Goal: Find specific page/section: Find specific page/section

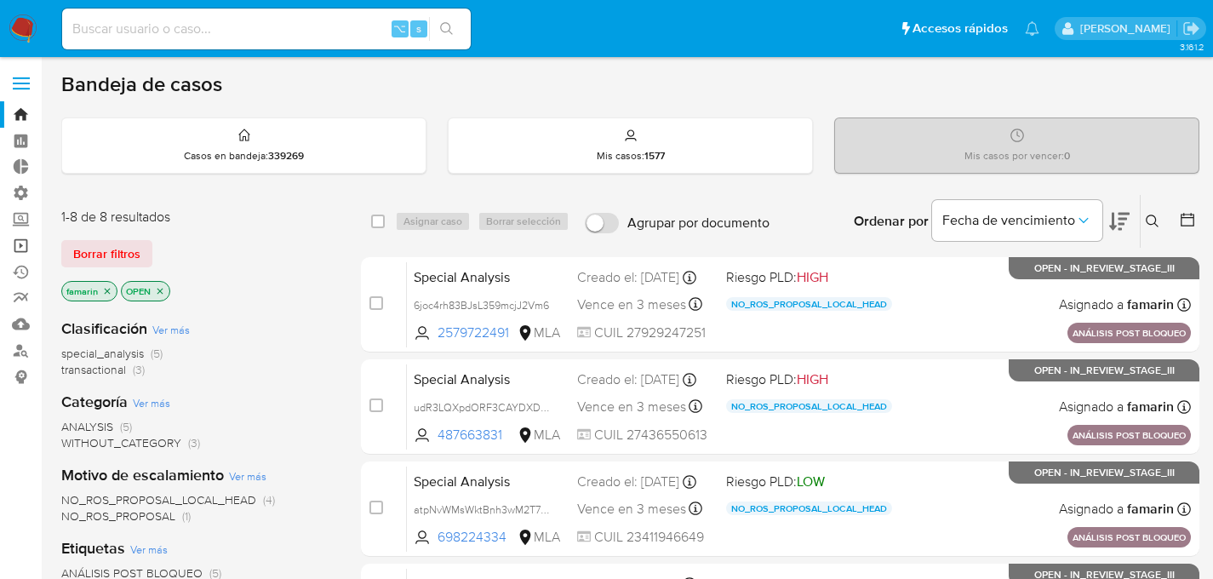
click at [28, 241] on link "Operaciones masivas" at bounding box center [101, 245] width 203 height 26
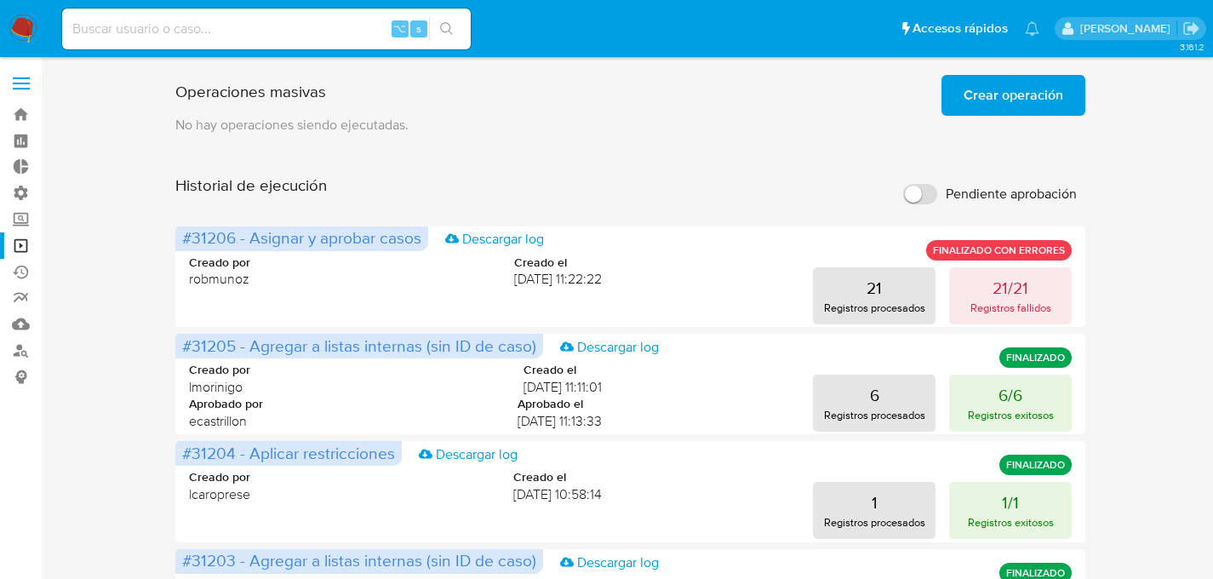
click at [997, 98] on span "Crear operación" at bounding box center [1013, 95] width 100 height 37
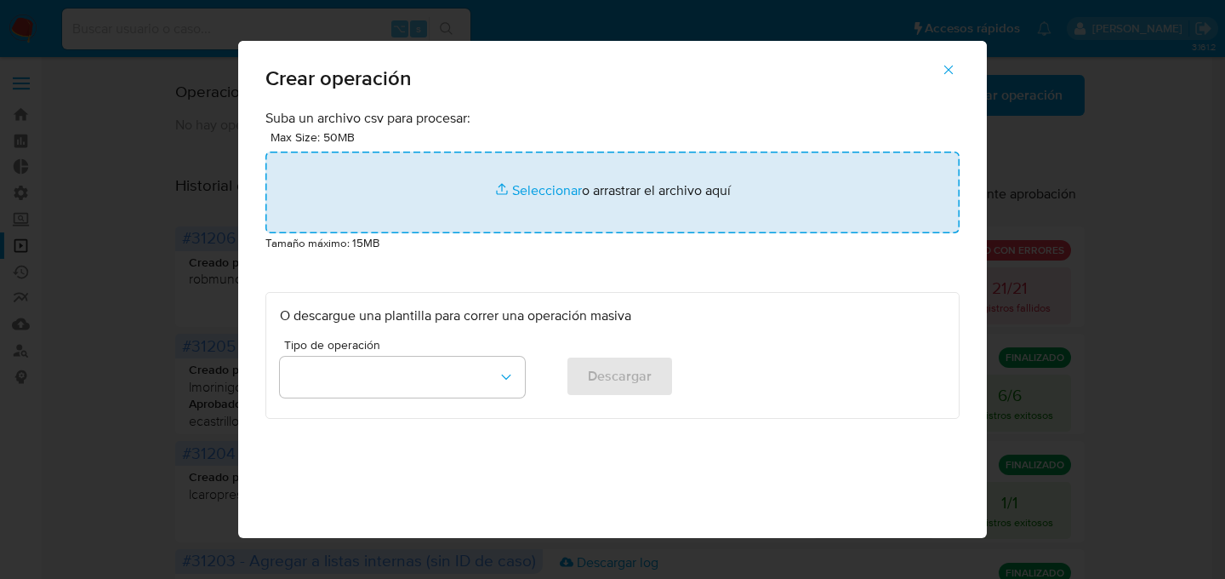
click at [590, 202] on input "file" at bounding box center [613, 192] width 694 height 82
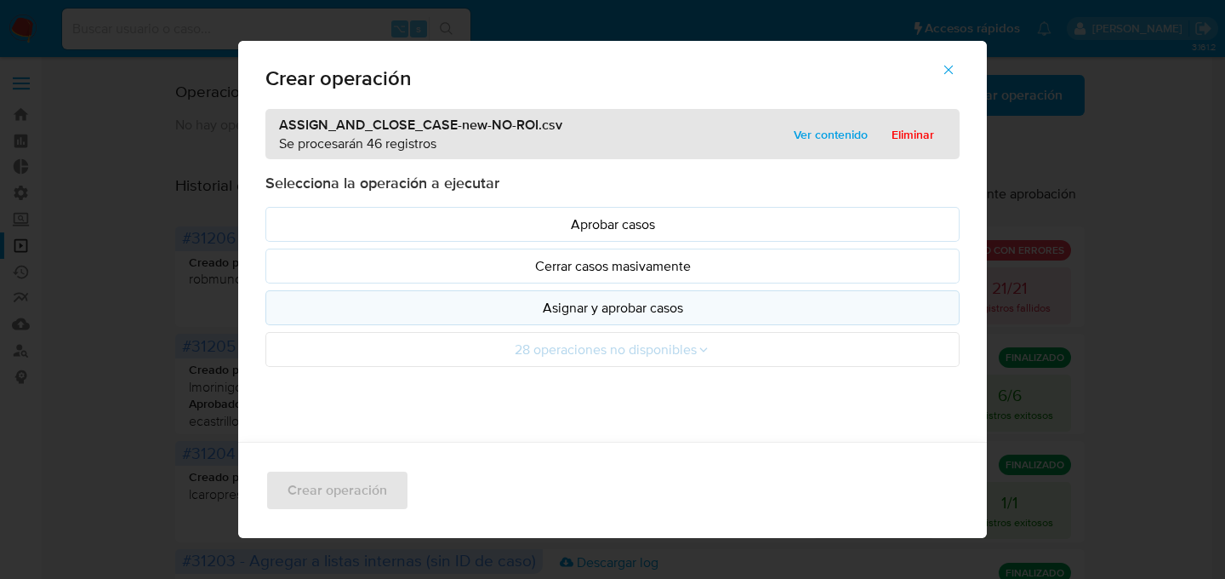
click at [738, 313] on p "Asignar y aprobar casos" at bounding box center [613, 308] width 666 height 20
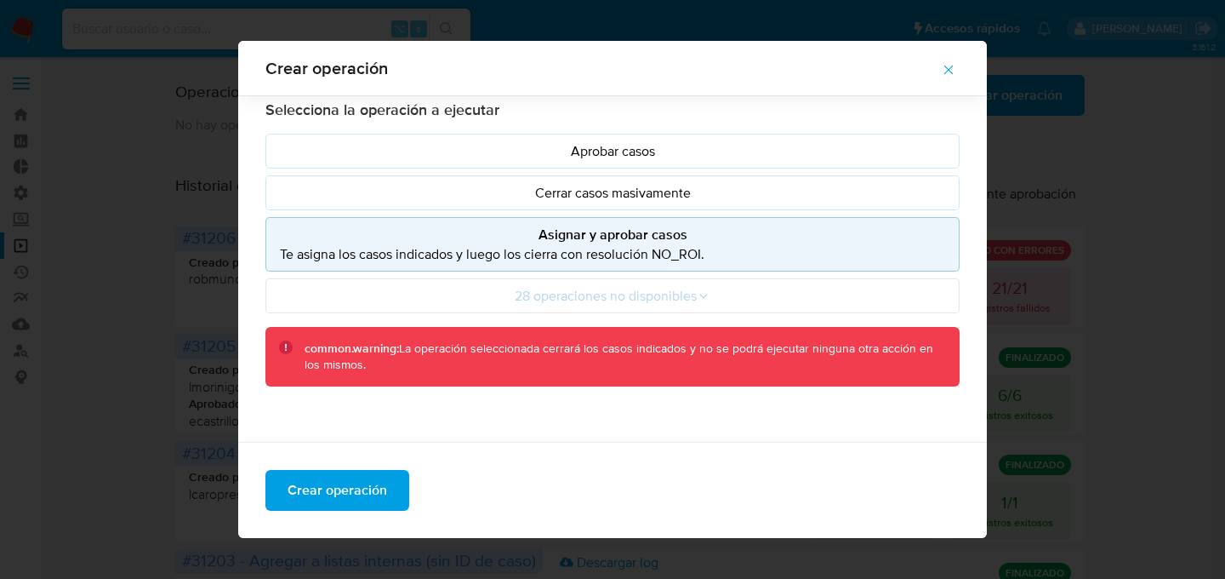
scroll to position [157, 0]
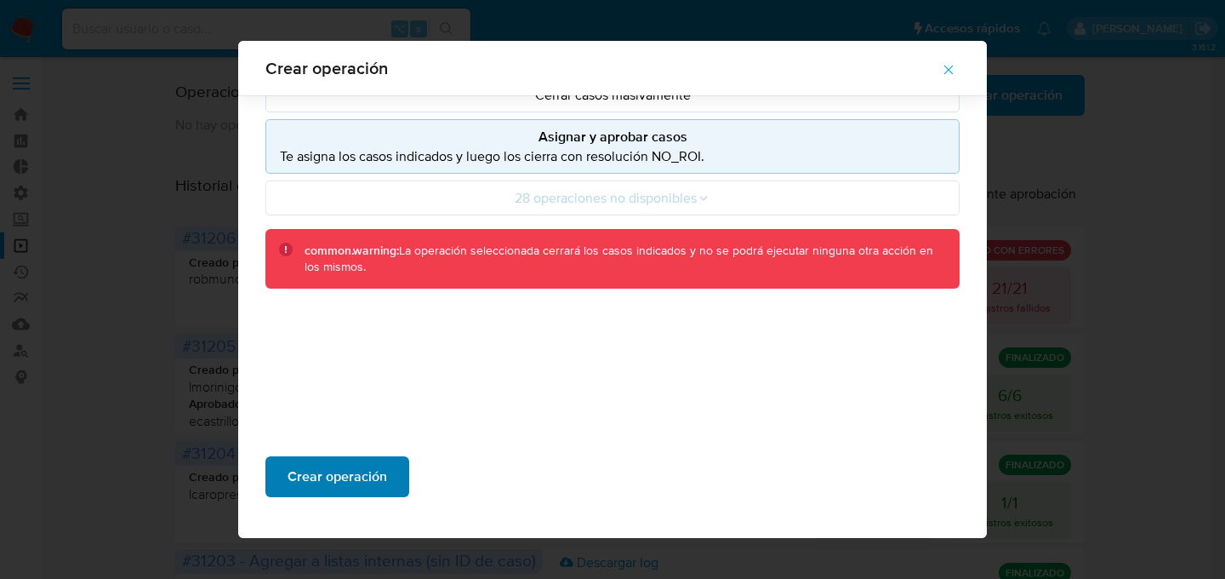
click at [313, 491] on span "Crear operación" at bounding box center [338, 476] width 100 height 37
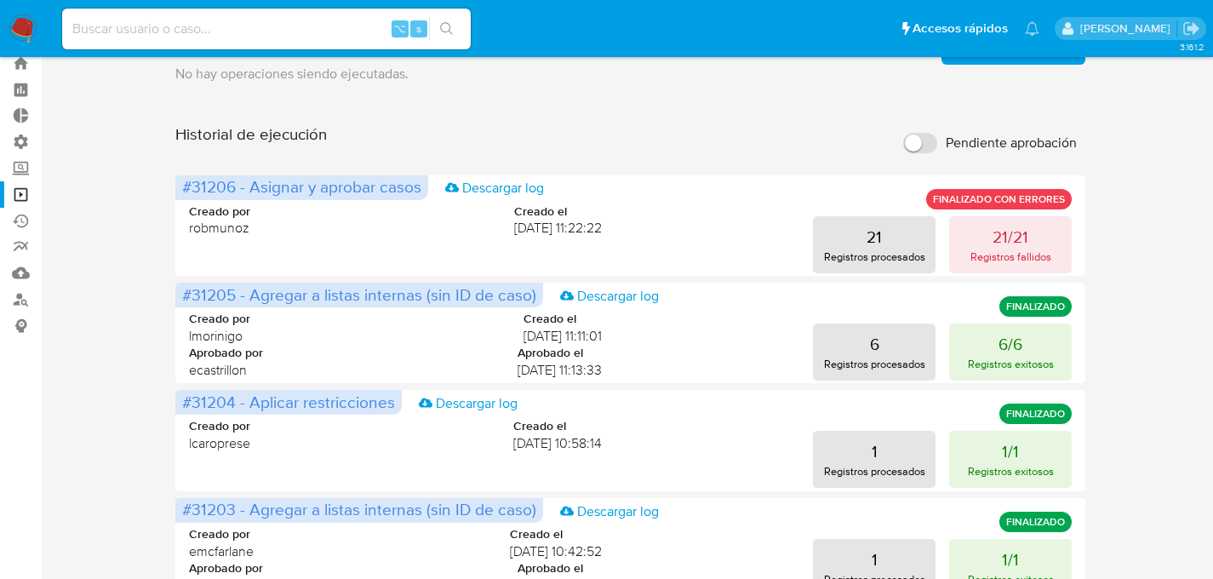
scroll to position [0, 0]
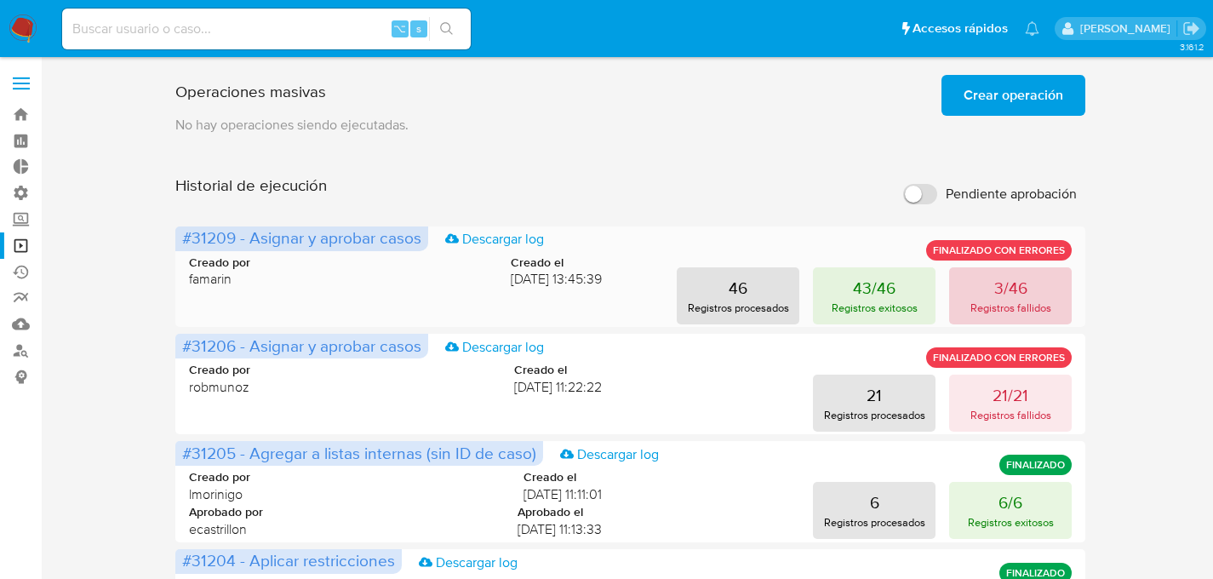
click at [1036, 304] on p "Registros fallidos" at bounding box center [1010, 308] width 81 height 16
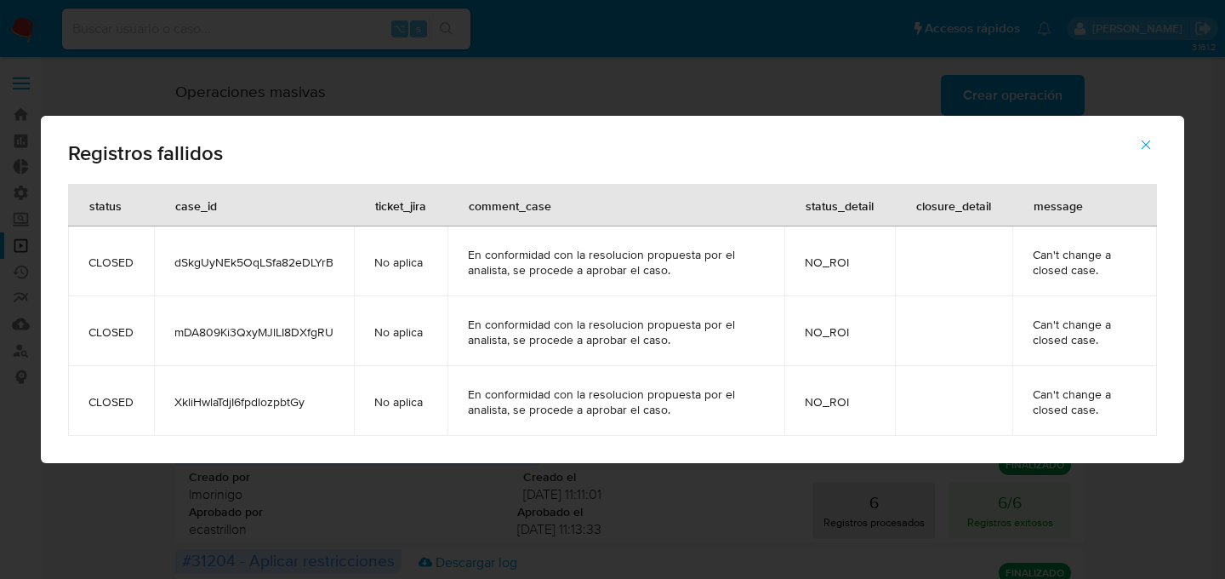
click at [784, 104] on div "Registros fallidos status case_id ticket_jira comment_case status_detail closur…" at bounding box center [612, 289] width 1225 height 579
click at [1141, 152] on span "button" at bounding box center [1146, 144] width 15 height 37
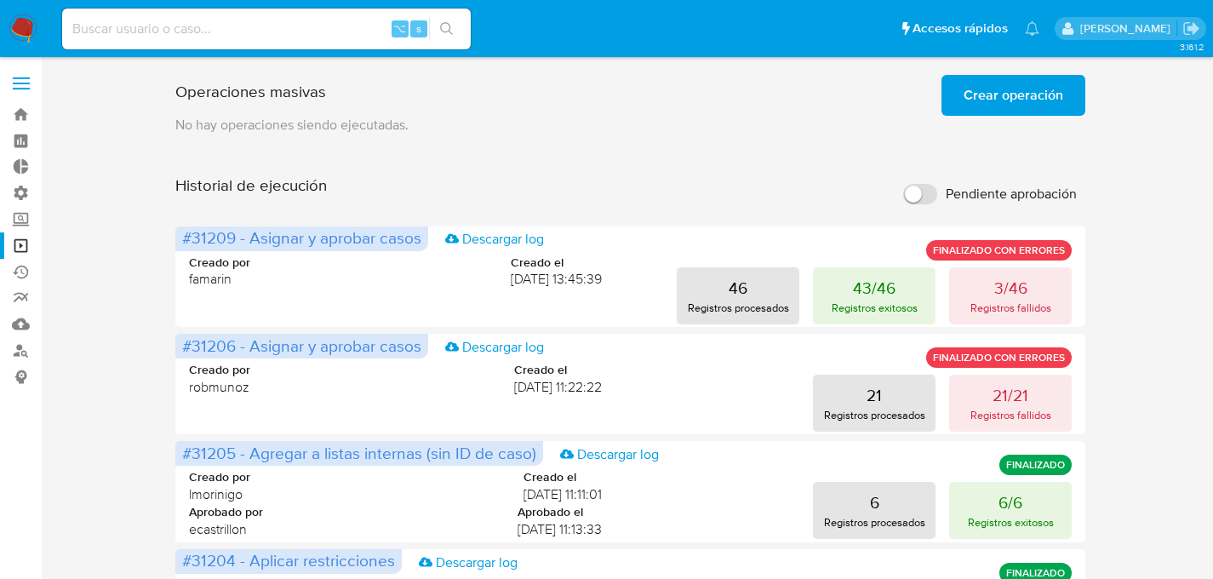
click at [26, 28] on img at bounding box center [23, 28] width 29 height 29
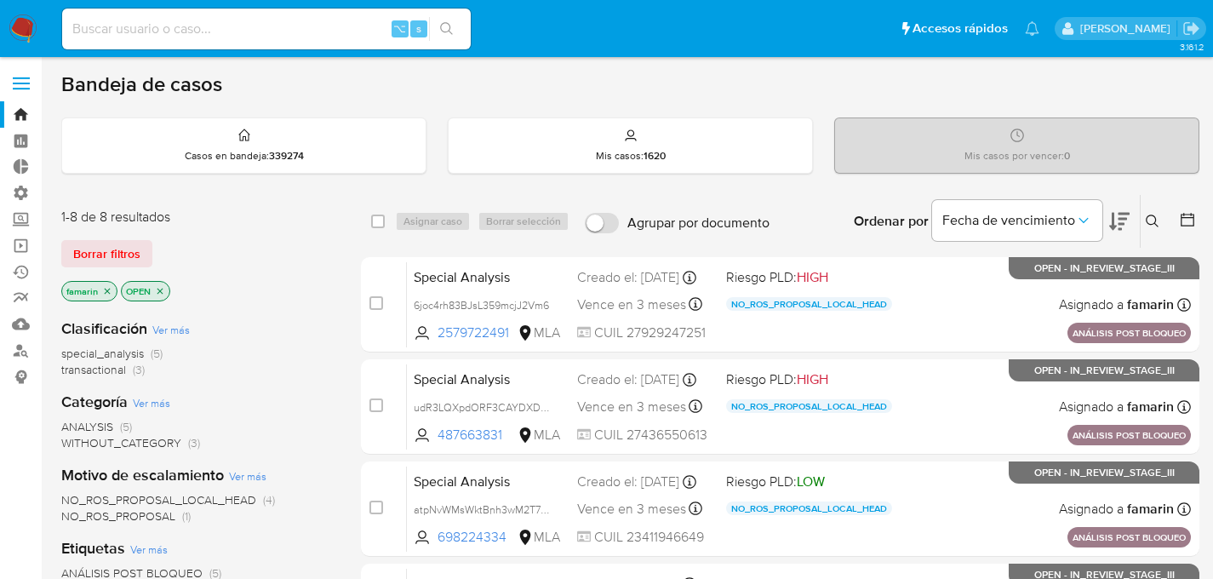
click at [251, 237] on div "1-8 de 8 resultados Borrar filtros famarin OPEN" at bounding box center [197, 256] width 272 height 97
click at [20, 30] on img at bounding box center [23, 28] width 29 height 29
click at [250, 35] on input at bounding box center [266, 29] width 408 height 22
paste input "56303913"
type input "56303913"
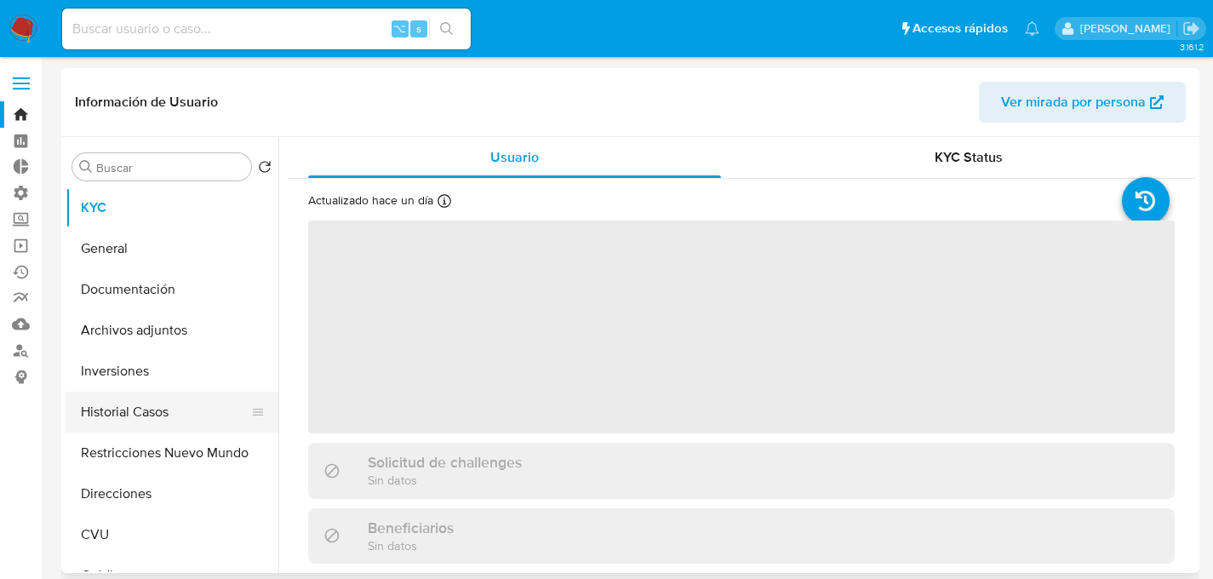
click at [124, 430] on button "Historial Casos" at bounding box center [165, 411] width 199 height 41
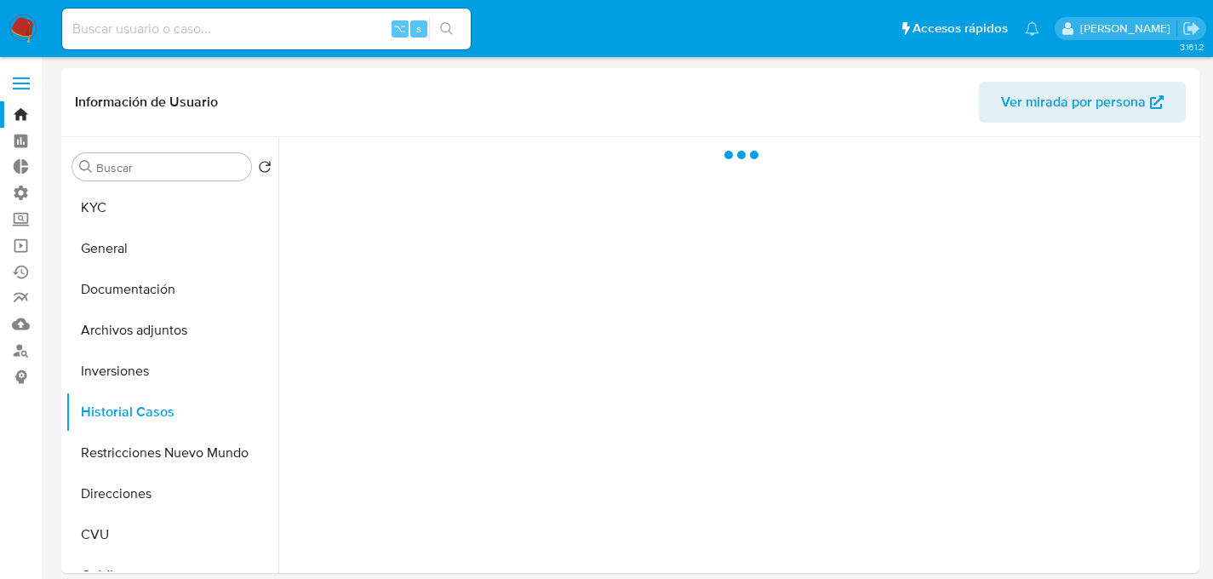
select select "10"
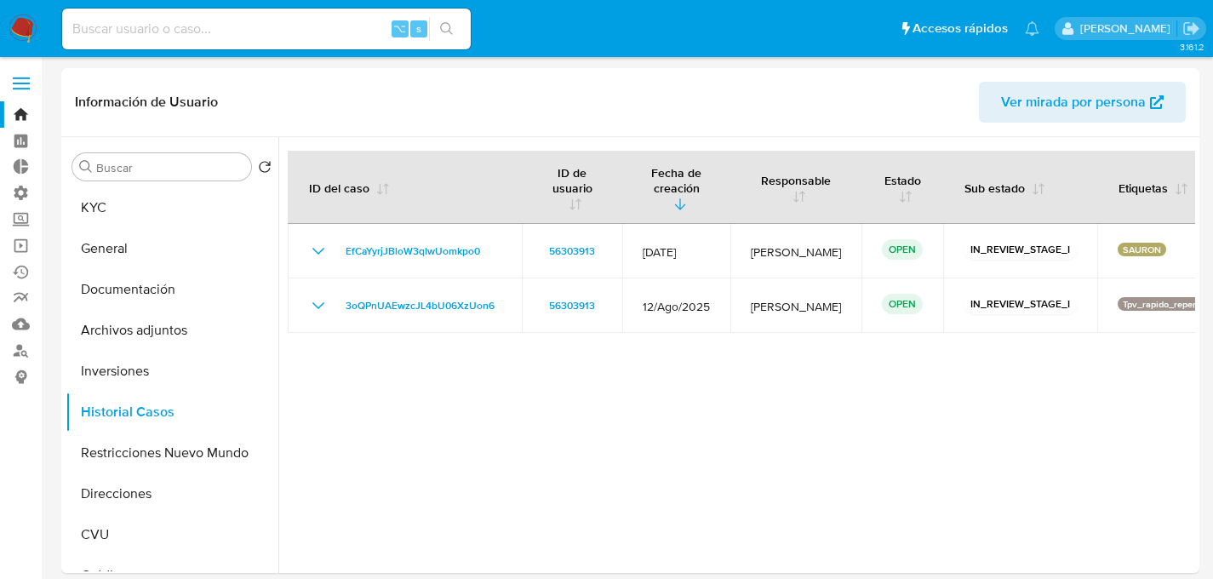
click at [321, 37] on input at bounding box center [266, 29] width 408 height 22
paste input "385694313"
type input "385694313"
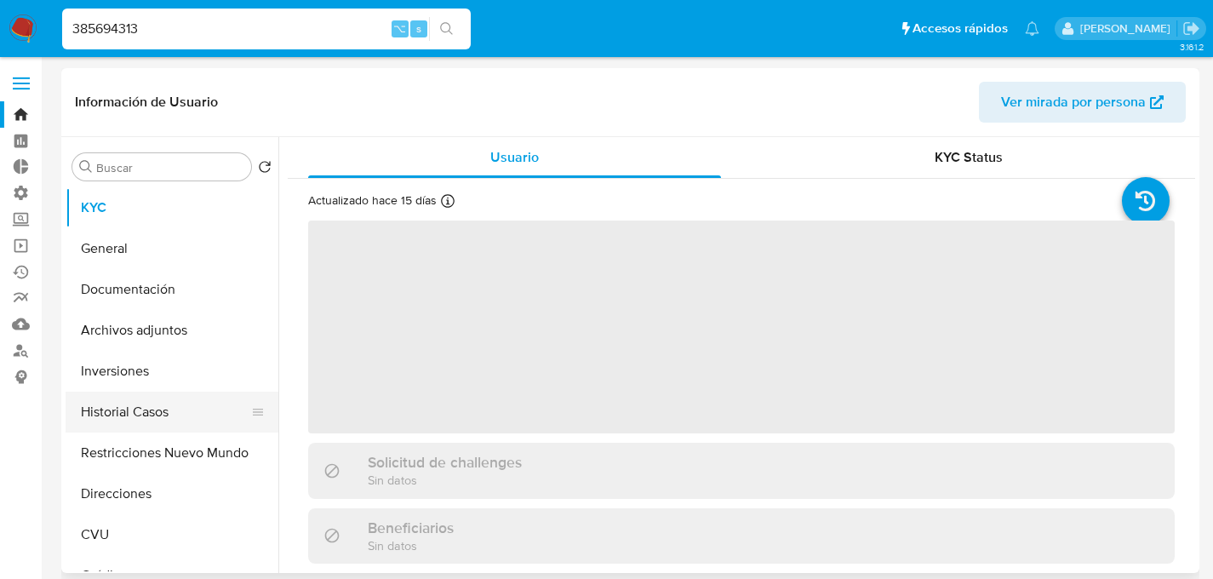
click at [119, 412] on button "Historial Casos" at bounding box center [165, 411] width 199 height 41
select select "10"
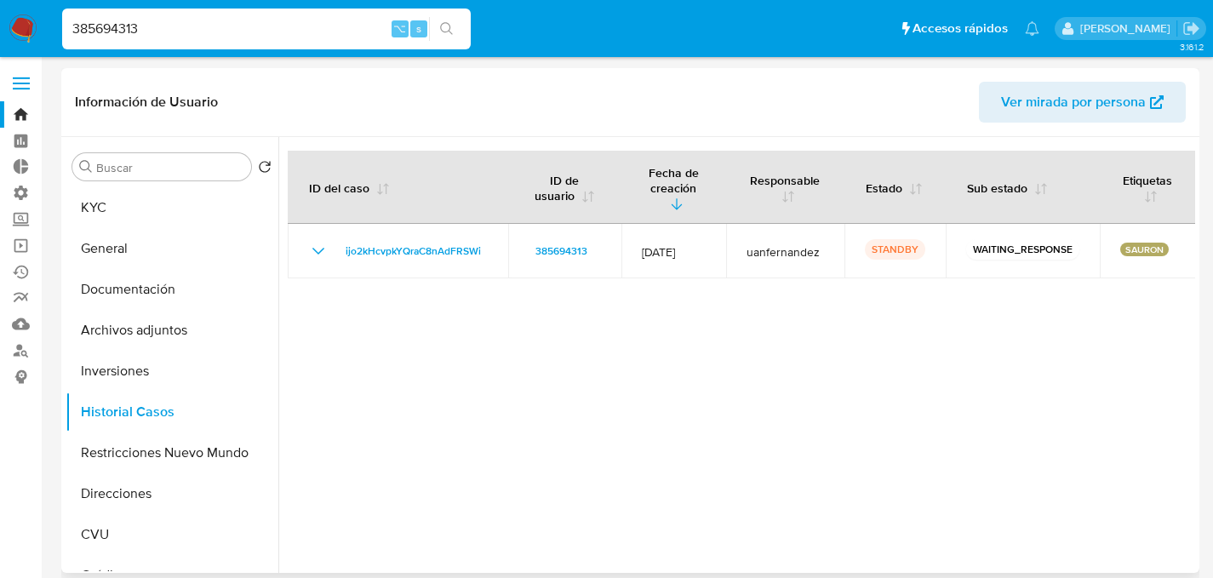
click at [745, 349] on div at bounding box center [736, 355] width 917 height 436
click at [155, 215] on button "KYC" at bounding box center [165, 207] width 199 height 41
